Goal: Information Seeking & Learning: Find specific fact

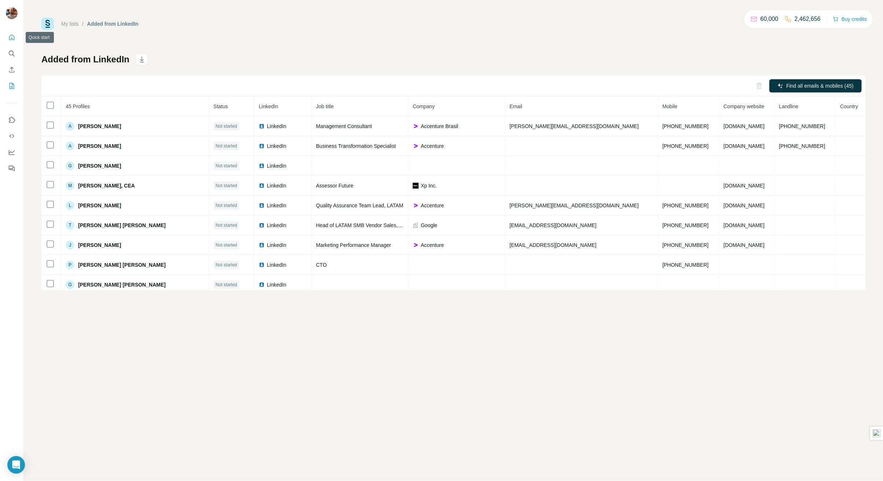
click at [14, 39] on icon "Quick start" at bounding box center [11, 37] width 7 height 7
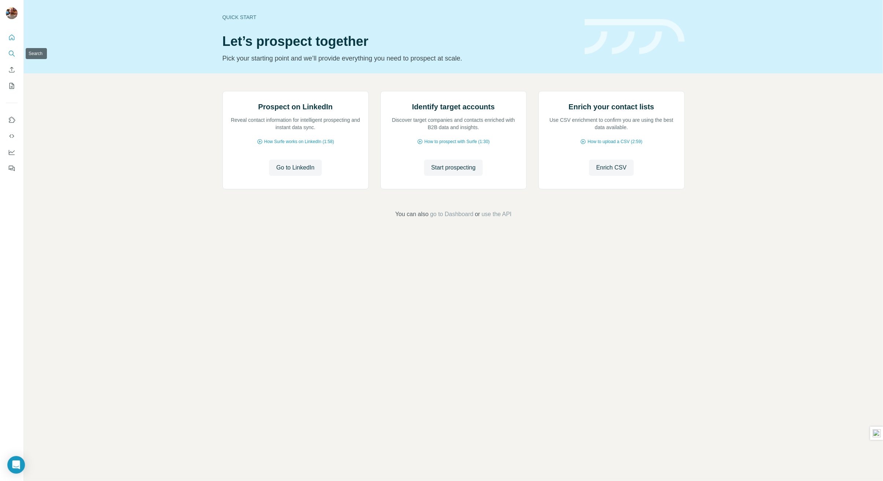
click at [10, 53] on icon "Search" at bounding box center [11, 53] width 7 height 7
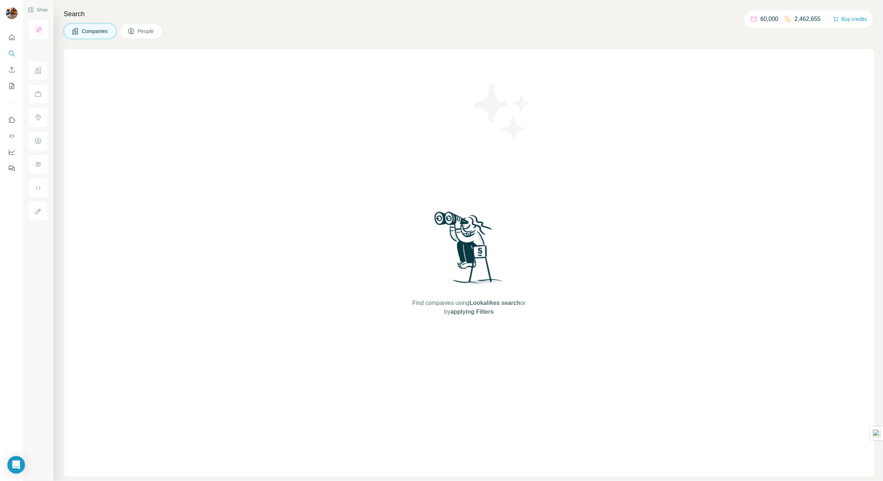
click at [95, 32] on span "Companies" at bounding box center [95, 30] width 27 height 7
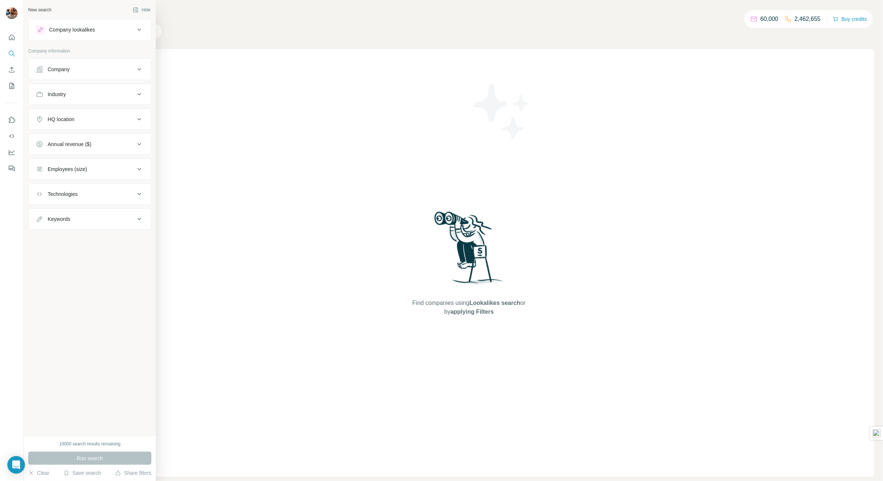
click at [71, 69] on div "Company" at bounding box center [85, 69] width 99 height 7
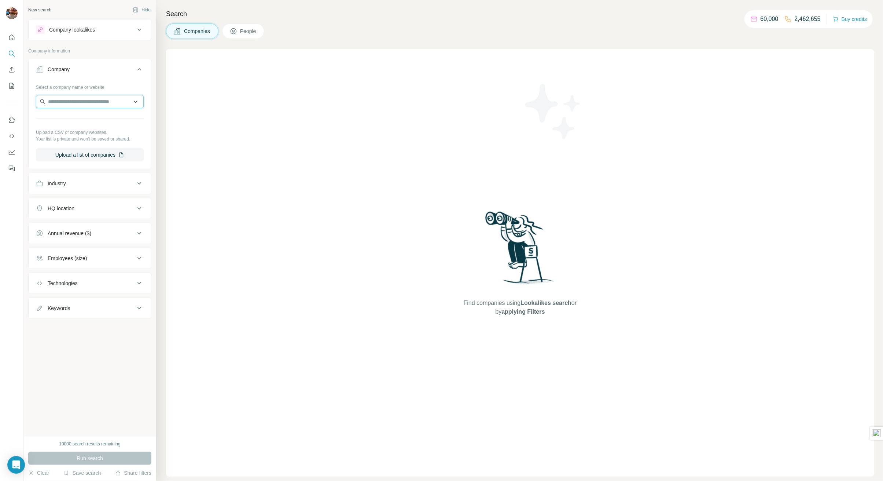
click at [77, 102] on input "text" at bounding box center [90, 101] width 108 height 13
type input "*********"
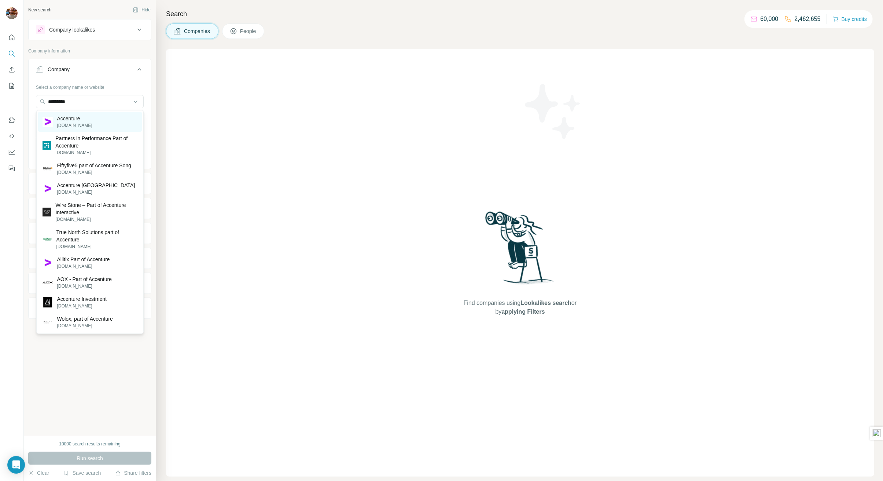
click at [72, 121] on p "Accenture" at bounding box center [74, 118] width 35 height 7
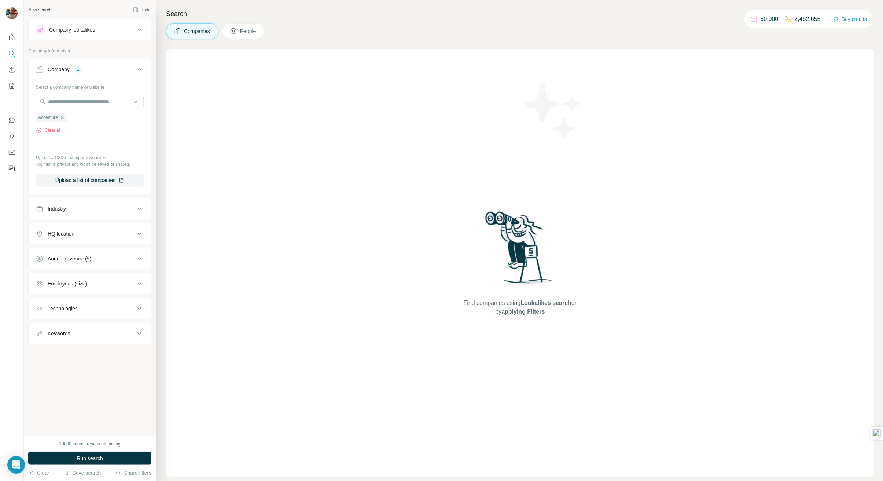
click at [205, 29] on span "Companies" at bounding box center [197, 30] width 27 height 7
click at [250, 27] on span "People" at bounding box center [248, 30] width 17 height 7
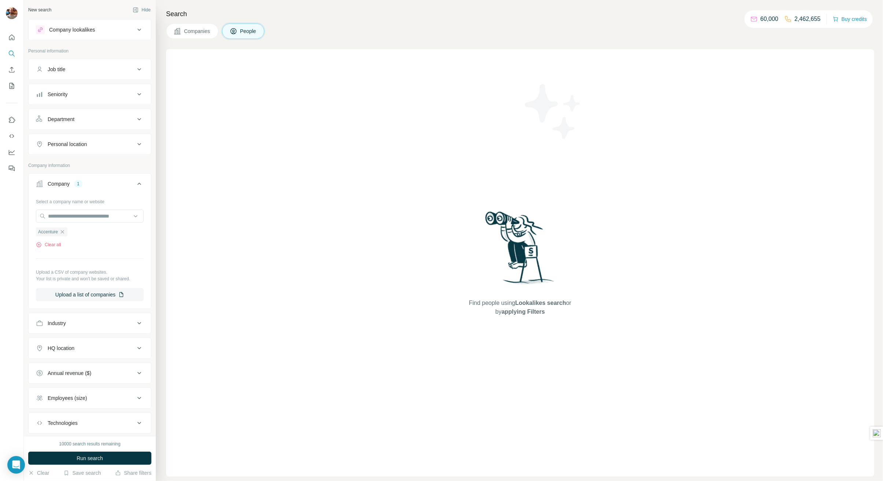
click at [276, 25] on div "Companies People" at bounding box center [520, 30] width 708 height 15
click at [205, 29] on span "Companies" at bounding box center [197, 30] width 27 height 7
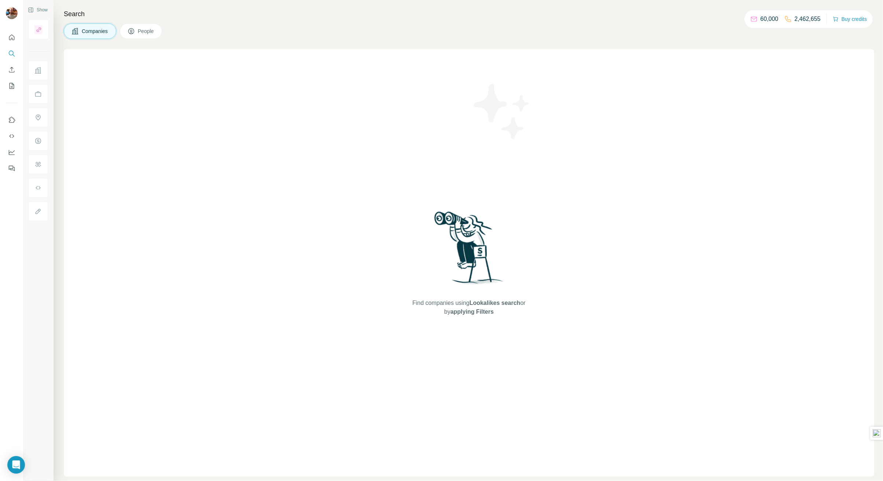
click at [89, 35] on button "Companies" at bounding box center [90, 30] width 52 height 15
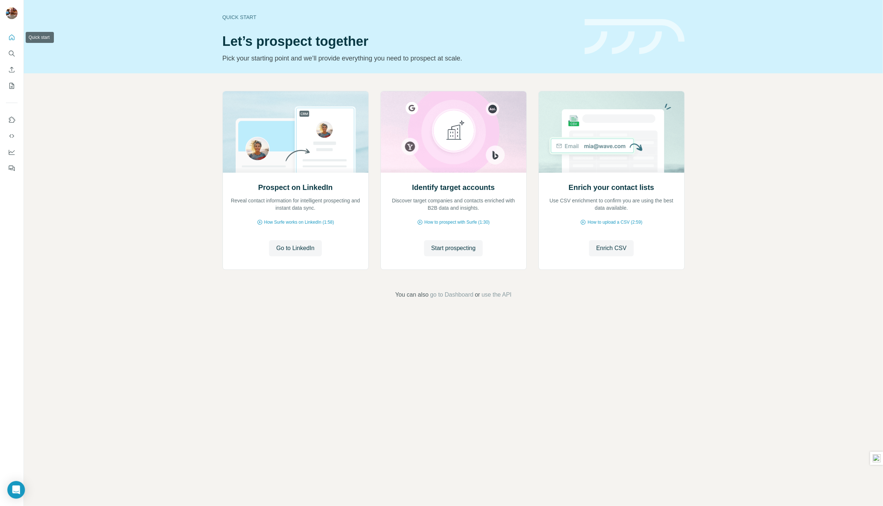
click at [12, 39] on icon "Quick start" at bounding box center [11, 37] width 7 height 7
